Goal: Check status: Check status

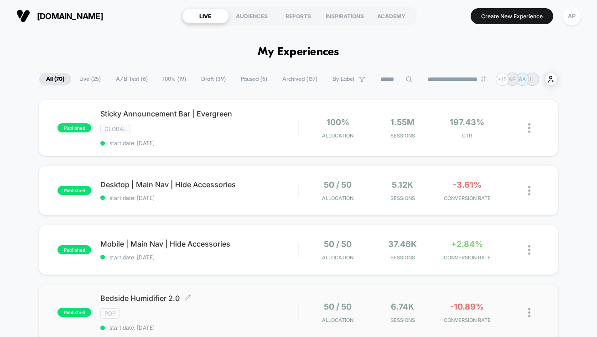
click at [273, 309] on div "PDP" at bounding box center [199, 313] width 198 height 10
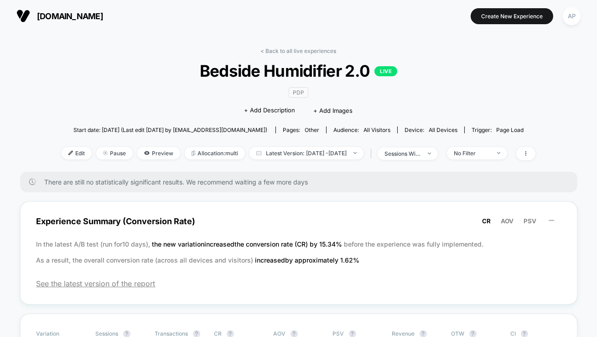
click at [283, 49] on link "< Back to all live experiences" at bounding box center [299, 50] width 76 height 7
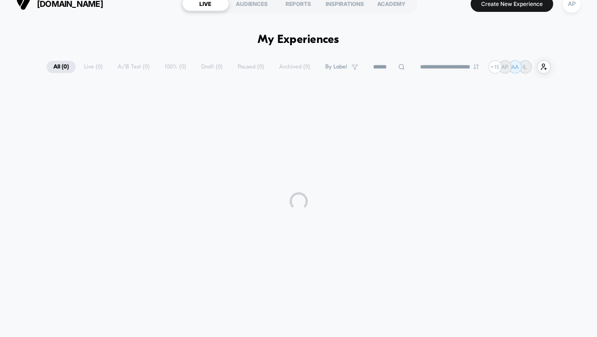
scroll to position [14, 0]
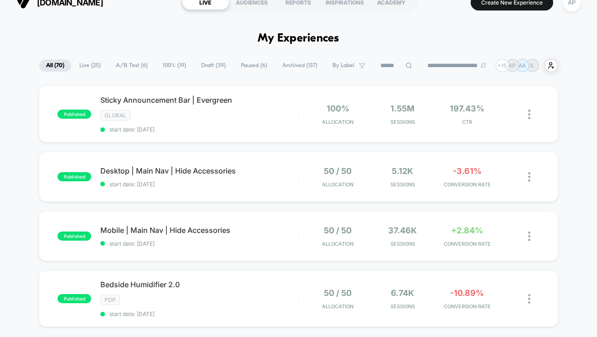
click at [126, 64] on span "A/B Test ( 6 )" at bounding box center [132, 65] width 46 height 12
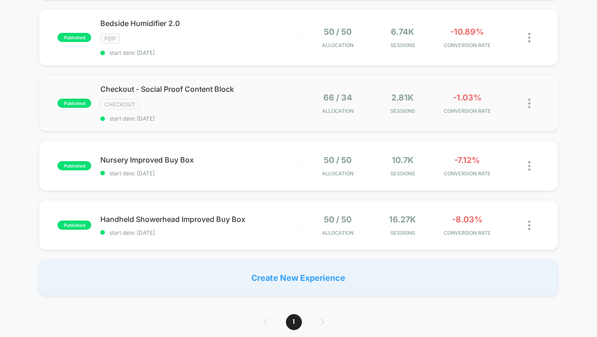
scroll to position [210, 0]
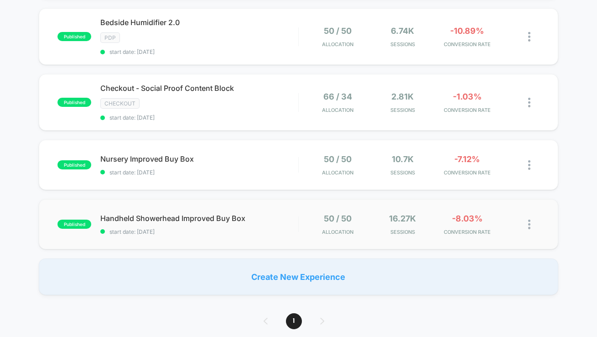
click at [285, 233] on div "published Handheld Showerhead Improved Buy Box start date: [DATE] 50 / 50 Alloc…" at bounding box center [299, 224] width 520 height 50
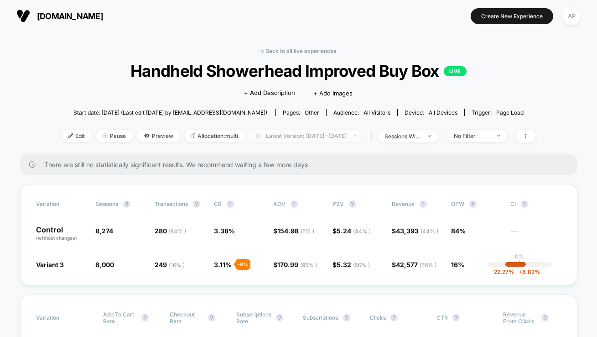
click at [280, 135] on span "Latest Version: [DATE] - [DATE]" at bounding box center [307, 136] width 114 height 12
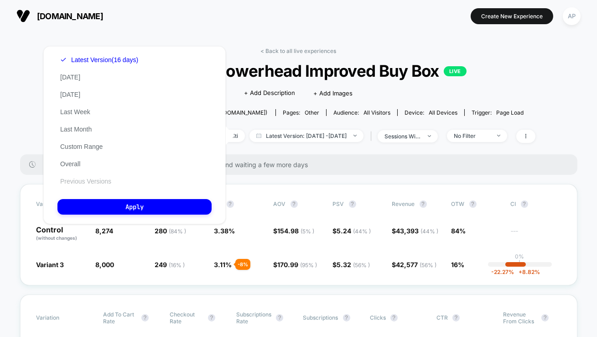
click at [82, 181] on button "Previous Versions" at bounding box center [85, 181] width 57 height 8
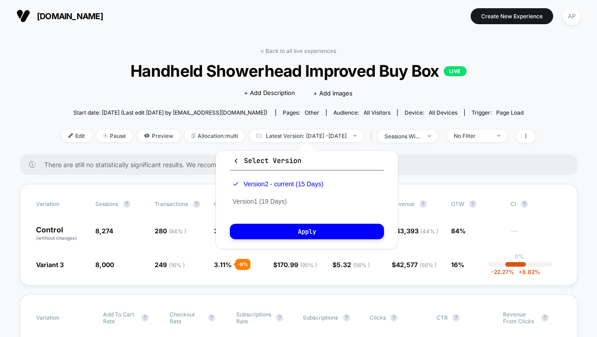
click at [251, 206] on div "Version 2 - current (15 Days) Version 1 (19 Days)" at bounding box center [278, 192] width 96 height 35
click at [249, 202] on button "Version 1 (19 Days)" at bounding box center [260, 201] width 60 height 8
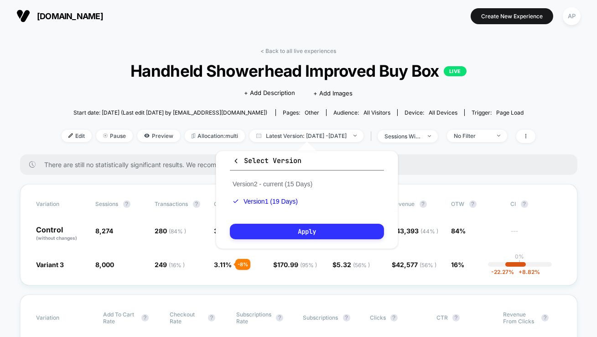
click at [260, 228] on button "Apply" at bounding box center [307, 232] width 154 height 16
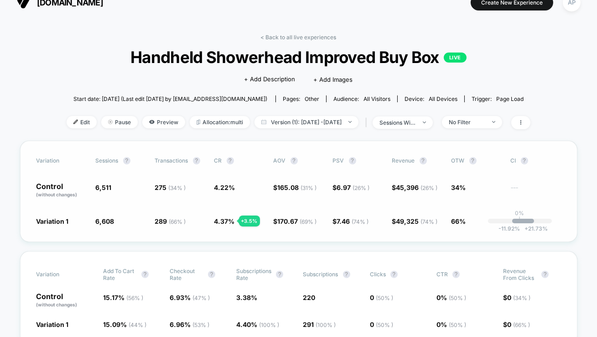
scroll to position [15, 0]
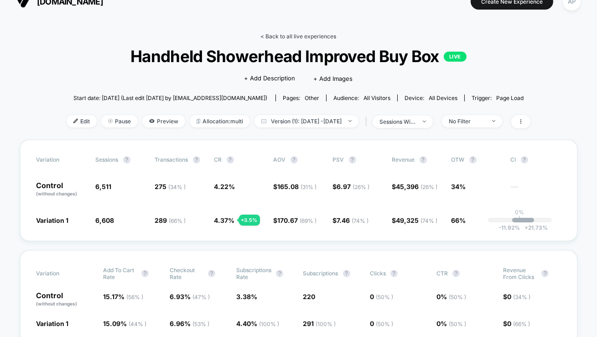
click at [316, 34] on link "< Back to all live experiences" at bounding box center [299, 36] width 76 height 7
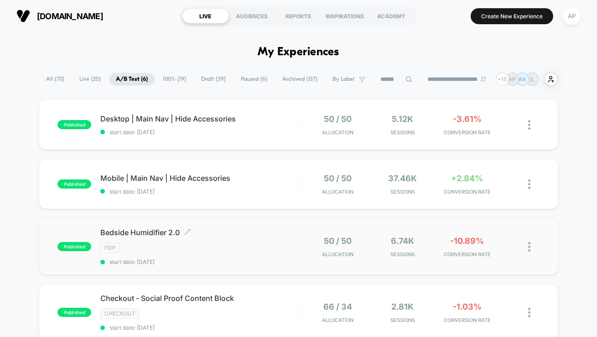
click at [211, 256] on div "Bedside Humidifier 2.0 Click to edit experience details Click to edit experienc…" at bounding box center [199, 246] width 198 height 37
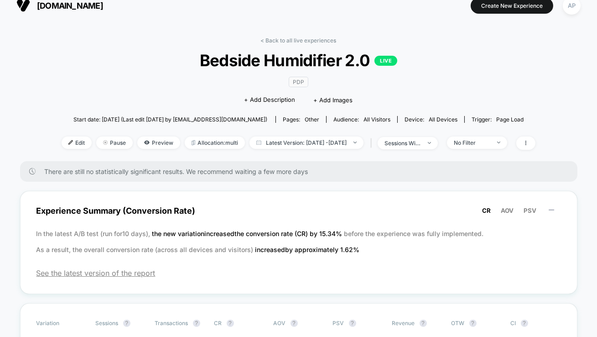
scroll to position [14, 0]
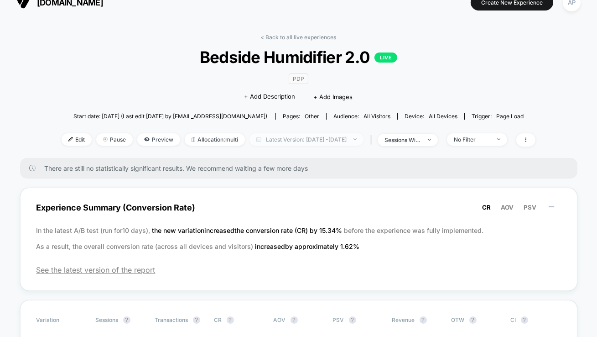
click at [256, 139] on span "Latest Version: [DATE] - [DATE]" at bounding box center [307, 139] width 114 height 12
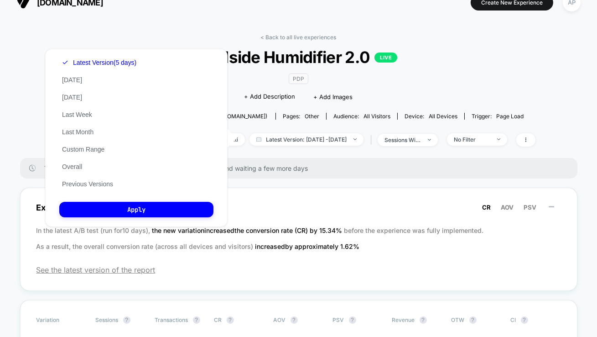
click at [268, 164] on span "There are still no statistically significant results. We recommend waiting a fe…" at bounding box center [302, 168] width 515 height 8
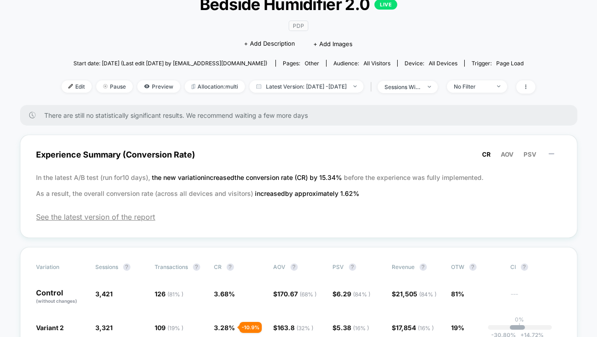
scroll to position [0, 0]
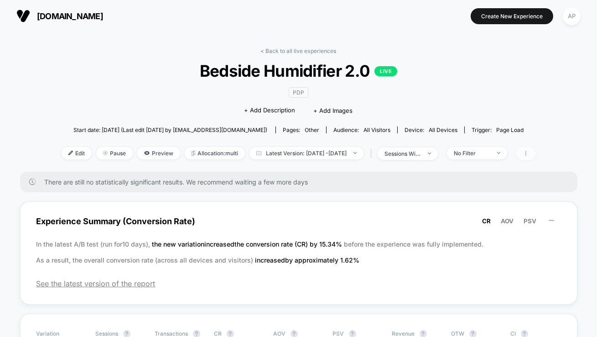
click at [536, 154] on span at bounding box center [526, 153] width 19 height 13
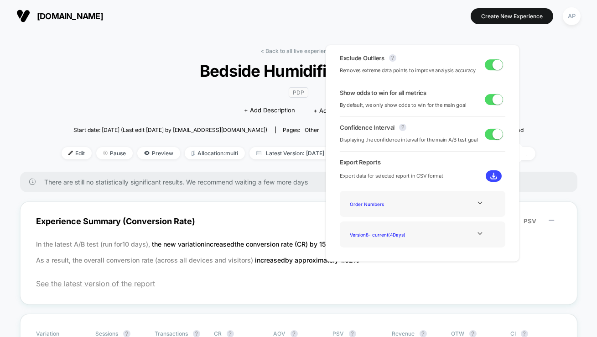
click at [531, 124] on div "Start date: [DATE] (Last edit [DATE] by [EMAIL_ADDRESS][DOMAIN_NAME]) Pages: ot…" at bounding box center [299, 130] width 474 height 16
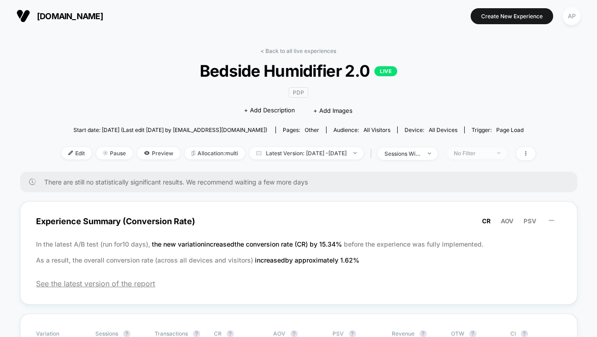
click at [491, 151] on div "No Filter" at bounding box center [472, 153] width 37 height 7
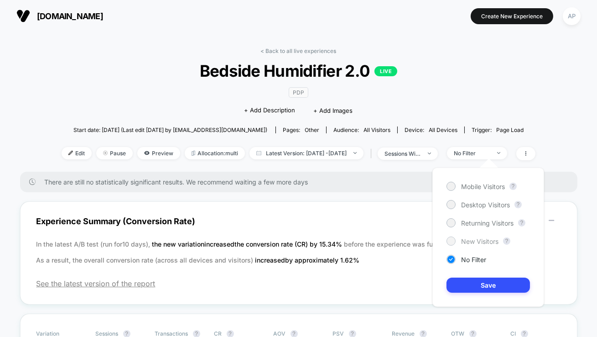
click at [473, 239] on span "New Visitors" at bounding box center [479, 241] width 37 height 8
click at [477, 282] on button "Save" at bounding box center [489, 284] width 84 height 15
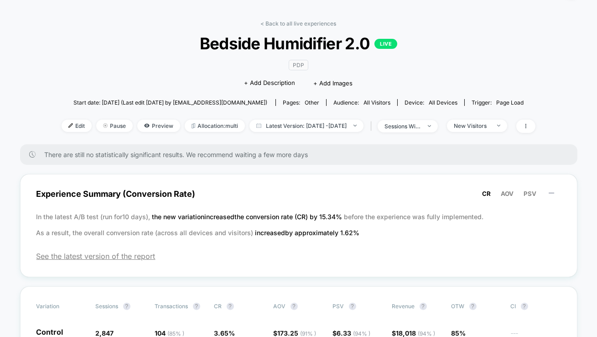
scroll to position [6, 0]
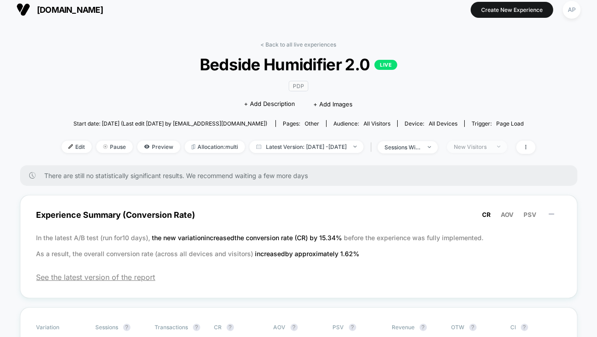
click at [484, 146] on div "New Visitors" at bounding box center [472, 146] width 37 height 7
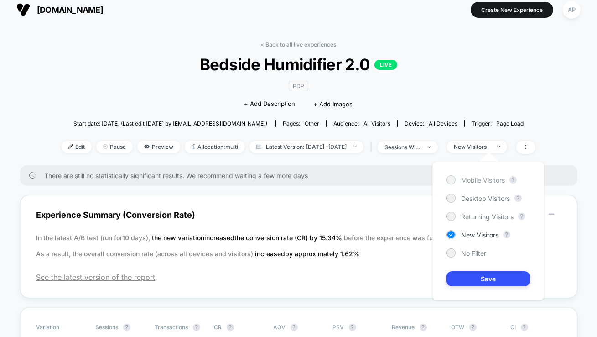
click at [475, 179] on span "Mobile Visitors" at bounding box center [483, 180] width 44 height 8
click at [488, 277] on button "Save" at bounding box center [489, 278] width 84 height 15
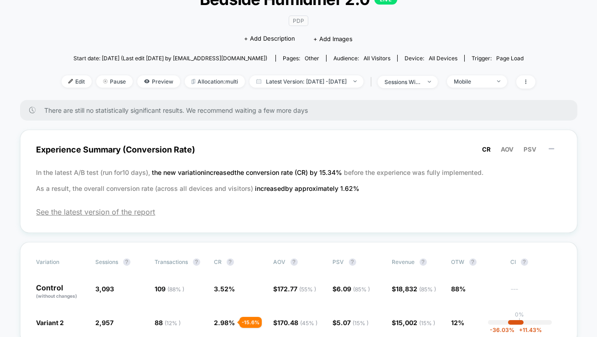
scroll to position [29, 0]
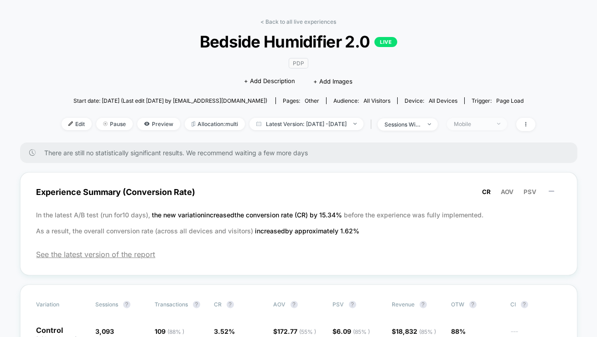
click at [479, 122] on div "Mobile" at bounding box center [472, 123] width 37 height 7
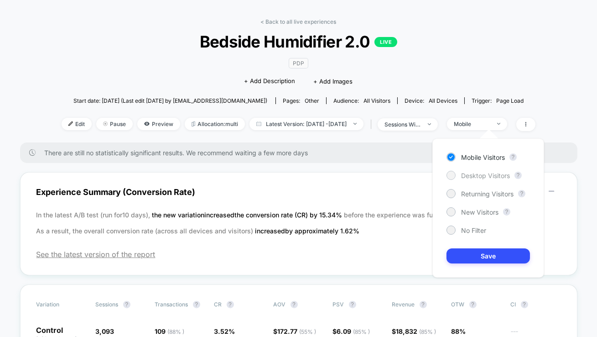
click at [476, 173] on span "Desktop Visitors" at bounding box center [485, 176] width 49 height 8
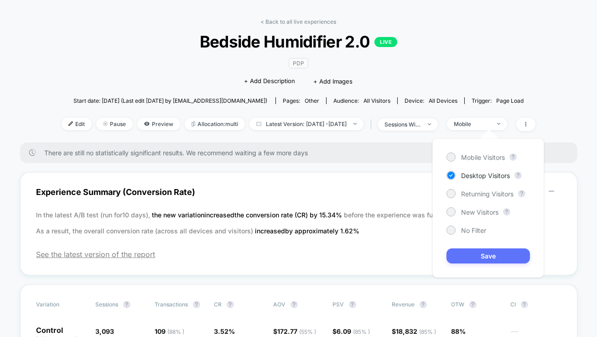
click at [480, 249] on button "Save" at bounding box center [489, 255] width 84 height 15
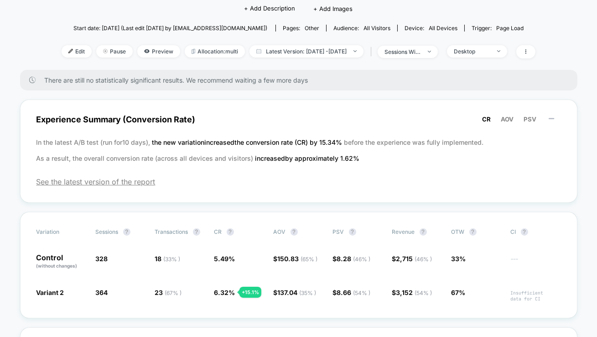
scroll to position [100, 0]
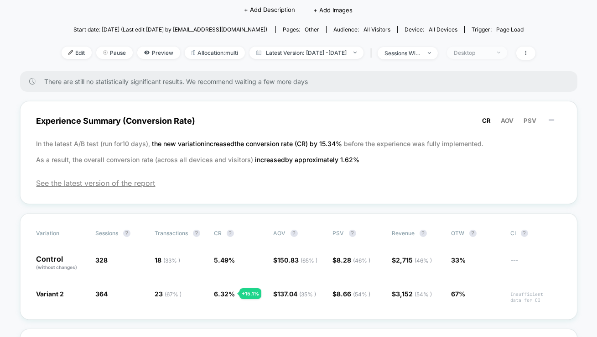
click at [476, 52] on div "Desktop" at bounding box center [472, 52] width 37 height 7
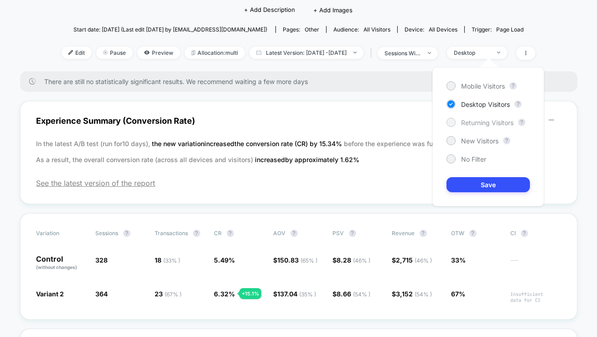
click at [480, 124] on span "Returning Visitors" at bounding box center [487, 123] width 52 height 8
click at [480, 185] on button "Save" at bounding box center [489, 184] width 84 height 15
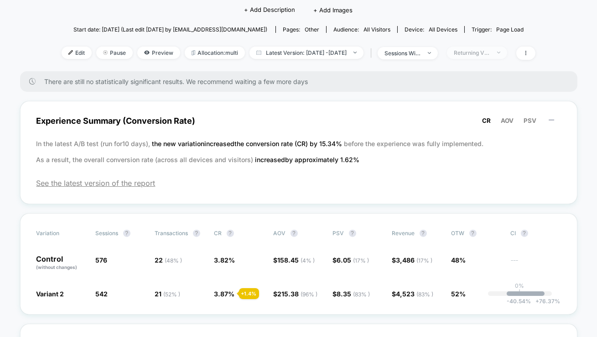
click at [489, 52] on div "Returning Visitors" at bounding box center [472, 52] width 37 height 7
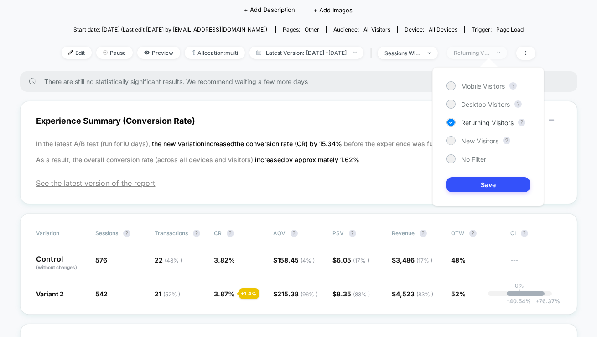
click at [489, 52] on div "Returning Visitors" at bounding box center [472, 52] width 37 height 7
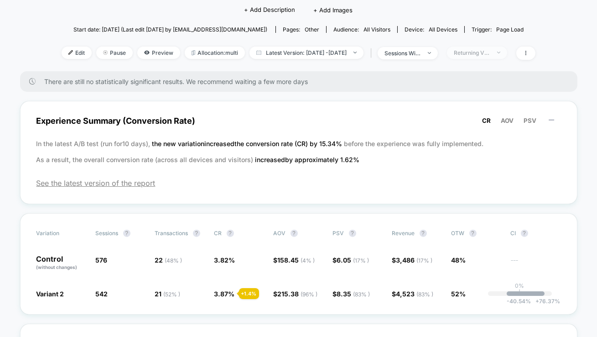
click at [489, 52] on div "Returning Visitors" at bounding box center [472, 52] width 37 height 7
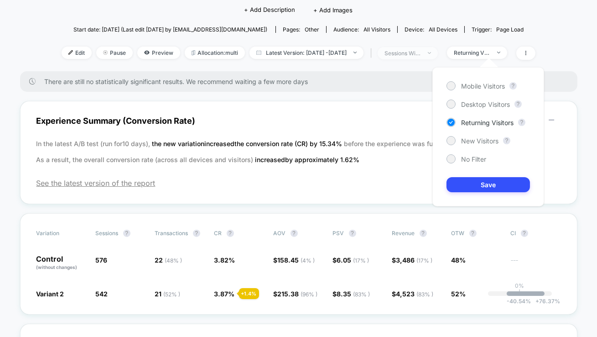
click at [419, 50] on div "sessions with impression" at bounding box center [403, 53] width 37 height 7
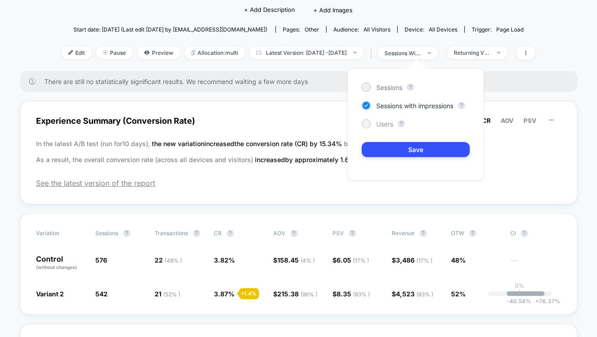
click at [382, 124] on span "Users" at bounding box center [384, 124] width 17 height 8
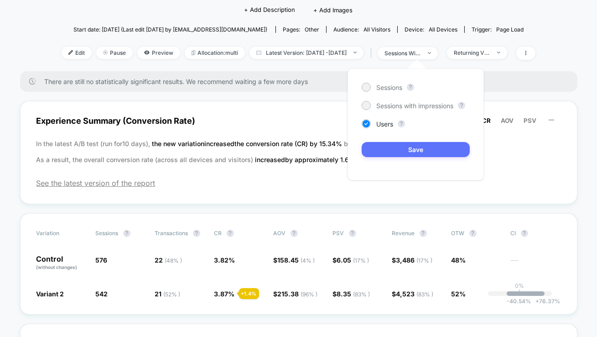
click at [389, 152] on button "Save" at bounding box center [416, 149] width 108 height 15
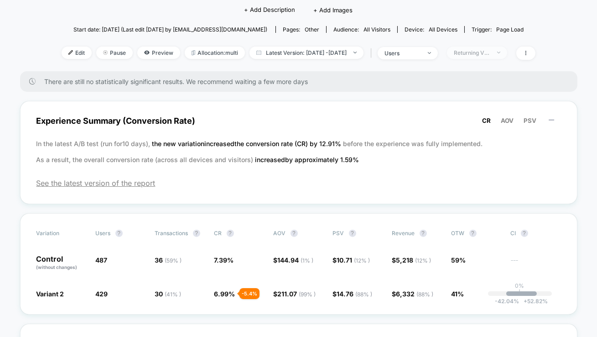
click at [488, 55] on div "Returning Visitors" at bounding box center [472, 52] width 37 height 7
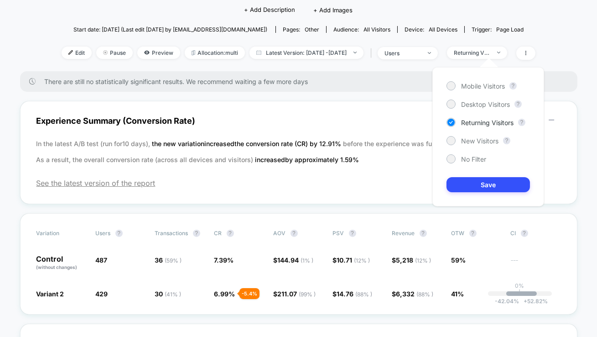
click at [462, 162] on span "No Filter" at bounding box center [473, 159] width 25 height 8
click at [465, 180] on button "Save" at bounding box center [489, 184] width 84 height 15
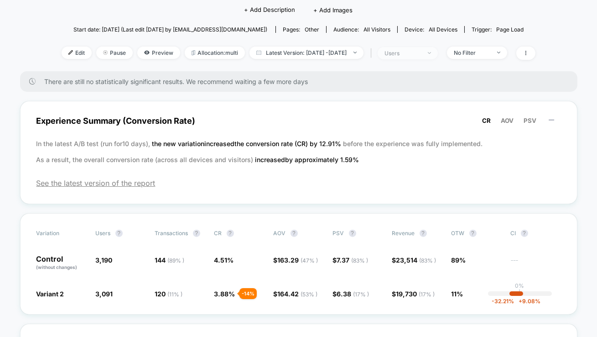
click at [410, 50] on div "users" at bounding box center [403, 53] width 37 height 7
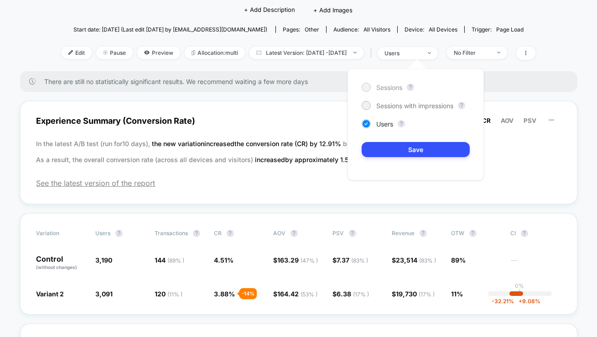
click at [397, 88] on span "Sessions" at bounding box center [389, 88] width 26 height 8
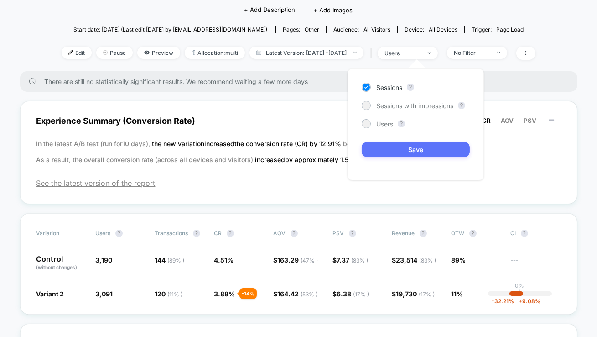
click at [411, 148] on button "Save" at bounding box center [416, 149] width 108 height 15
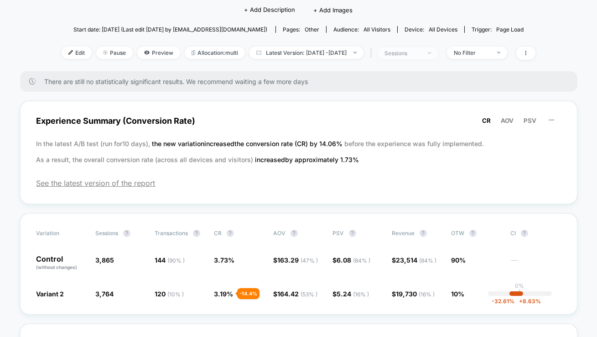
click at [421, 55] on div "sessions" at bounding box center [403, 53] width 37 height 7
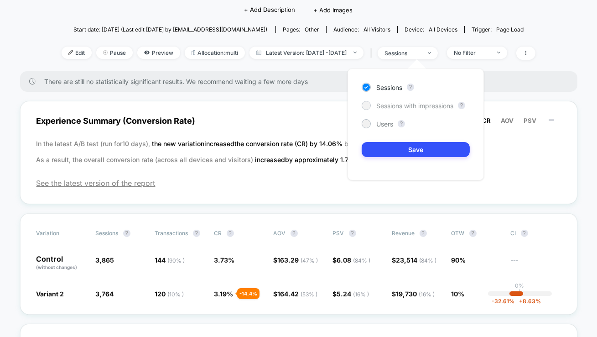
click at [407, 103] on span "Sessions with impressions" at bounding box center [414, 106] width 77 height 8
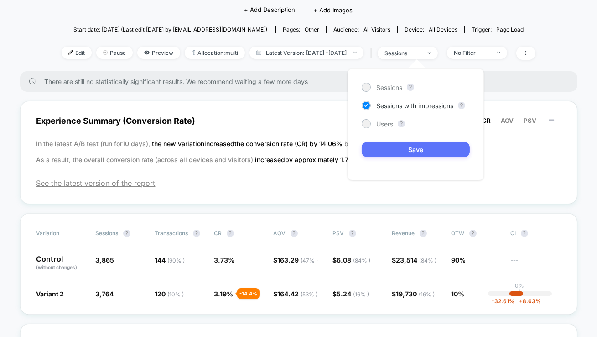
click at [416, 152] on button "Save" at bounding box center [416, 149] width 108 height 15
